Goal: Information Seeking & Learning: Learn about a topic

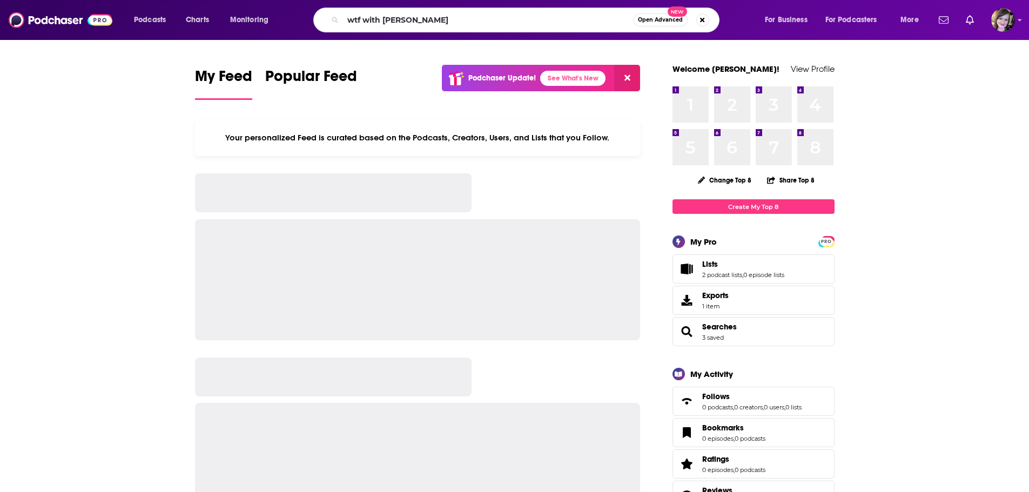
type input "wtf with [PERSON_NAME]"
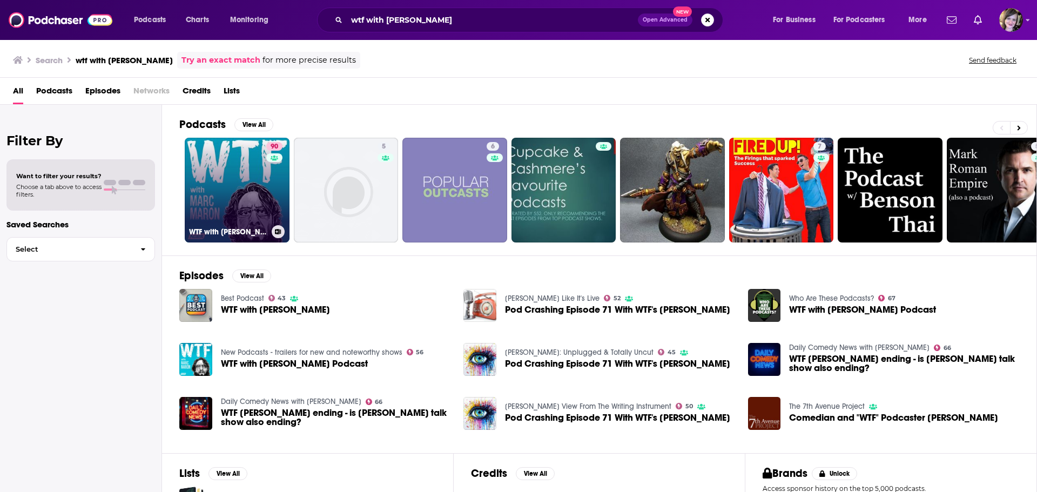
click at [224, 200] on link "90 WTF with [PERSON_NAME] Podcast" at bounding box center [237, 190] width 105 height 105
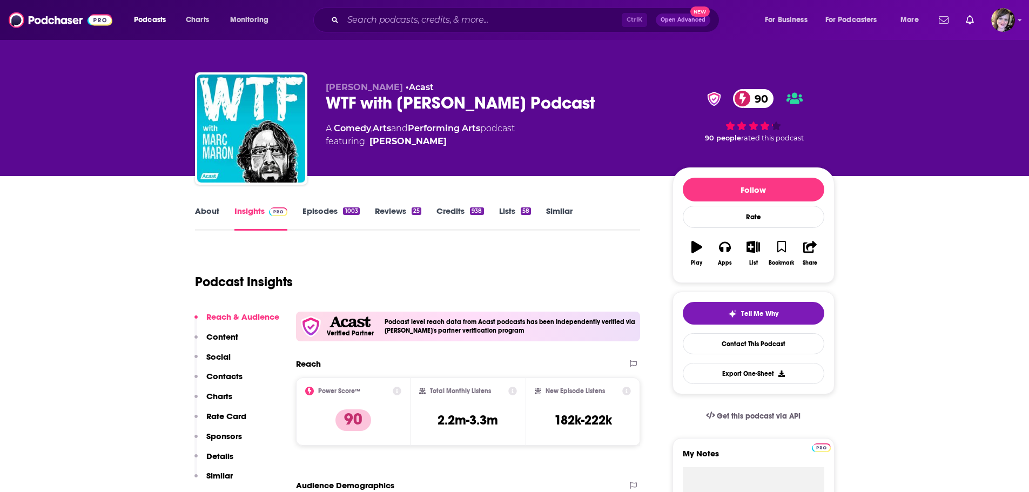
click at [206, 210] on link "About" at bounding box center [207, 218] width 24 height 25
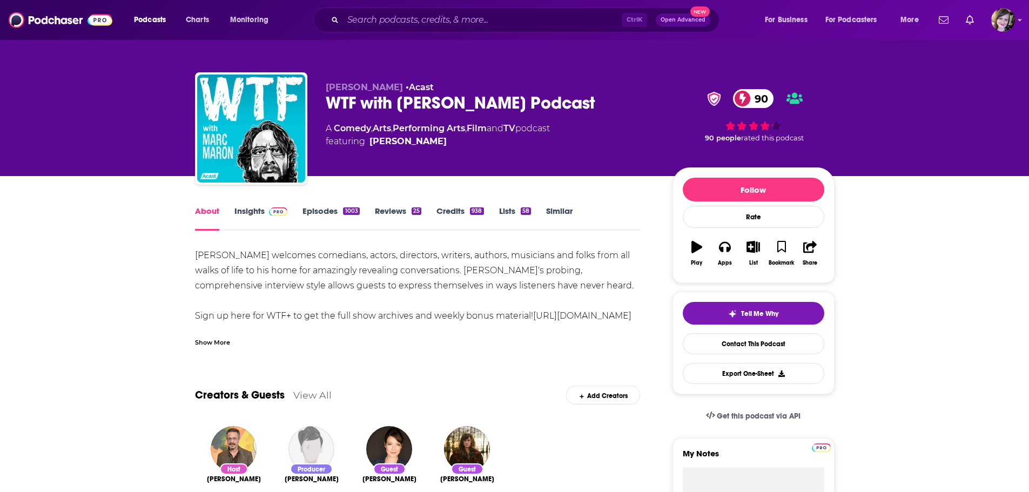
click at [212, 338] on div "Show More" at bounding box center [212, 342] width 35 height 10
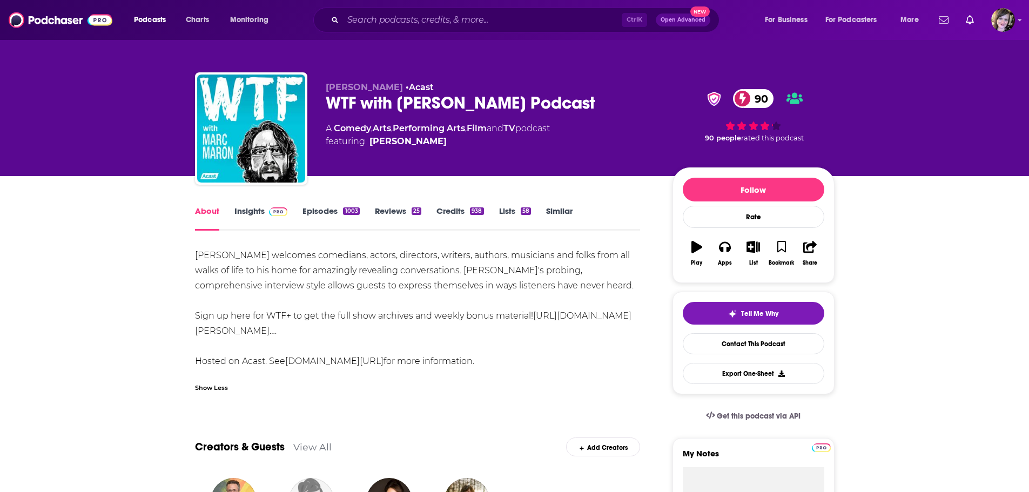
click at [247, 215] on link "Insights" at bounding box center [260, 218] width 53 height 25
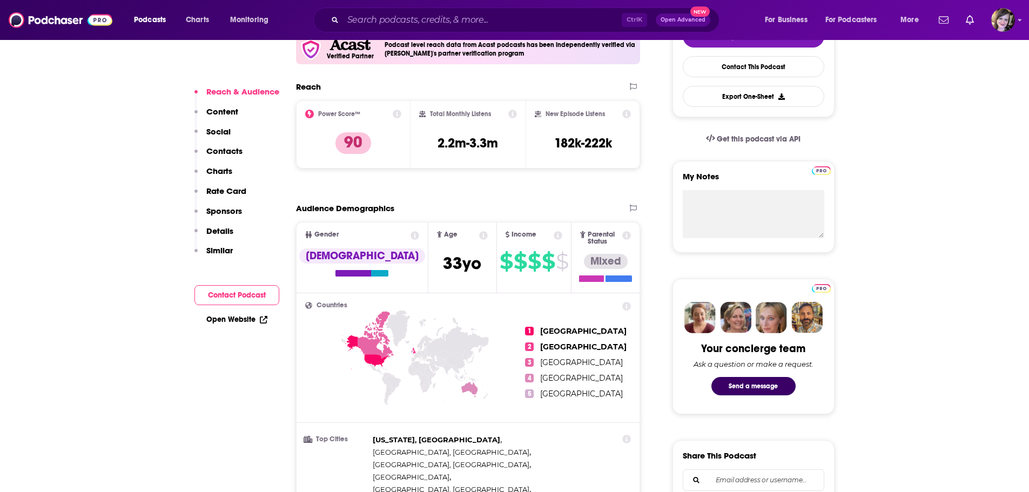
scroll to position [378, 0]
